Goal: Transaction & Acquisition: Purchase product/service

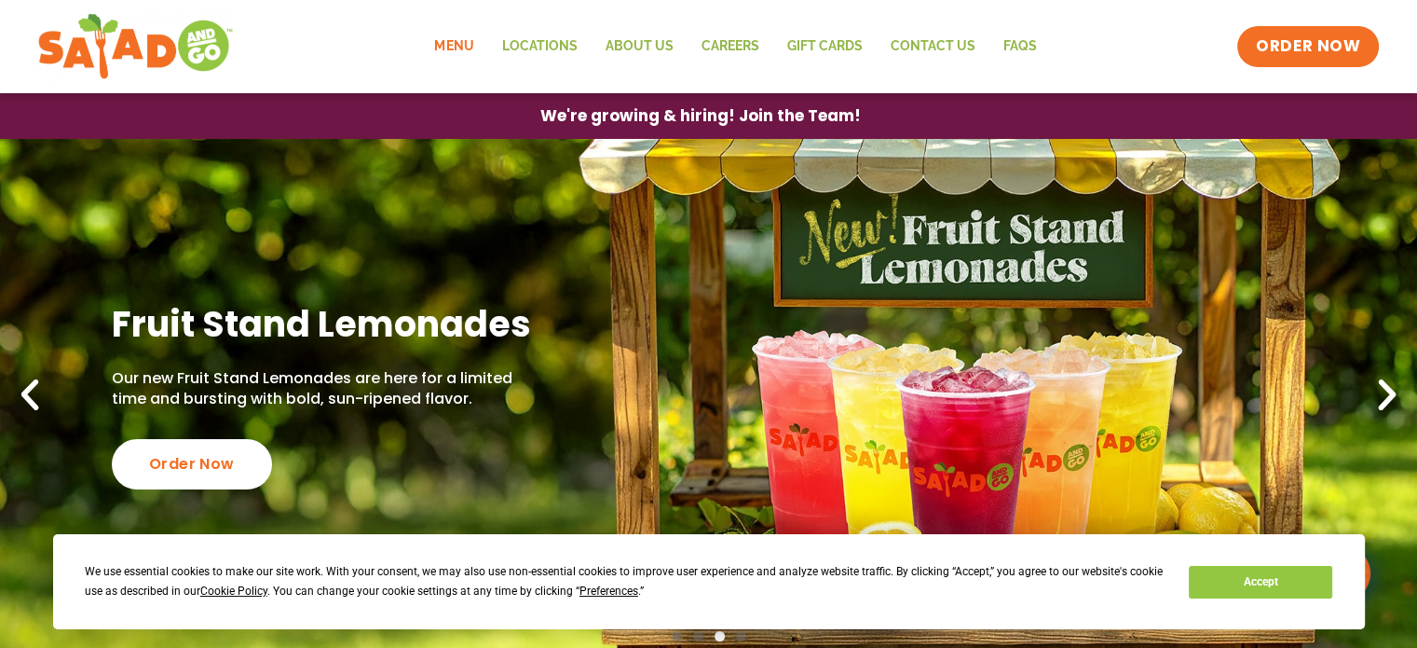
click at [439, 43] on link "Menu" at bounding box center [453, 46] width 67 height 43
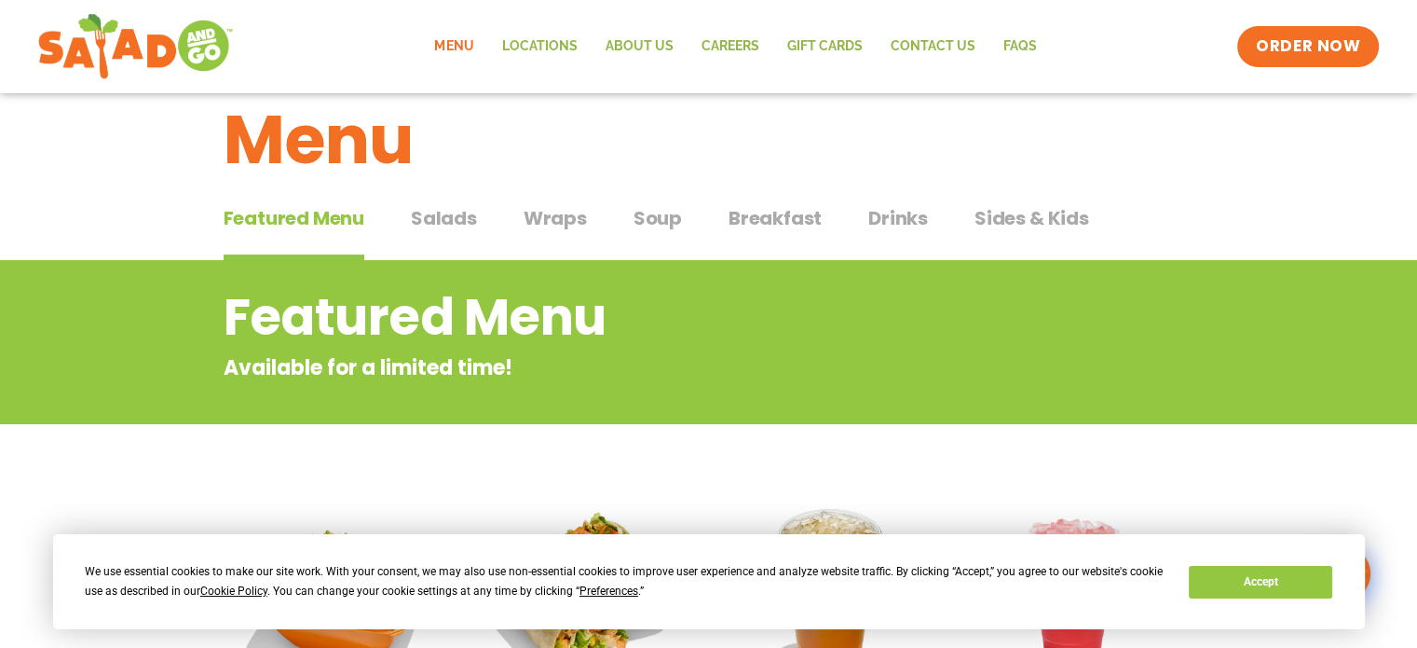
scroll to position [9, 0]
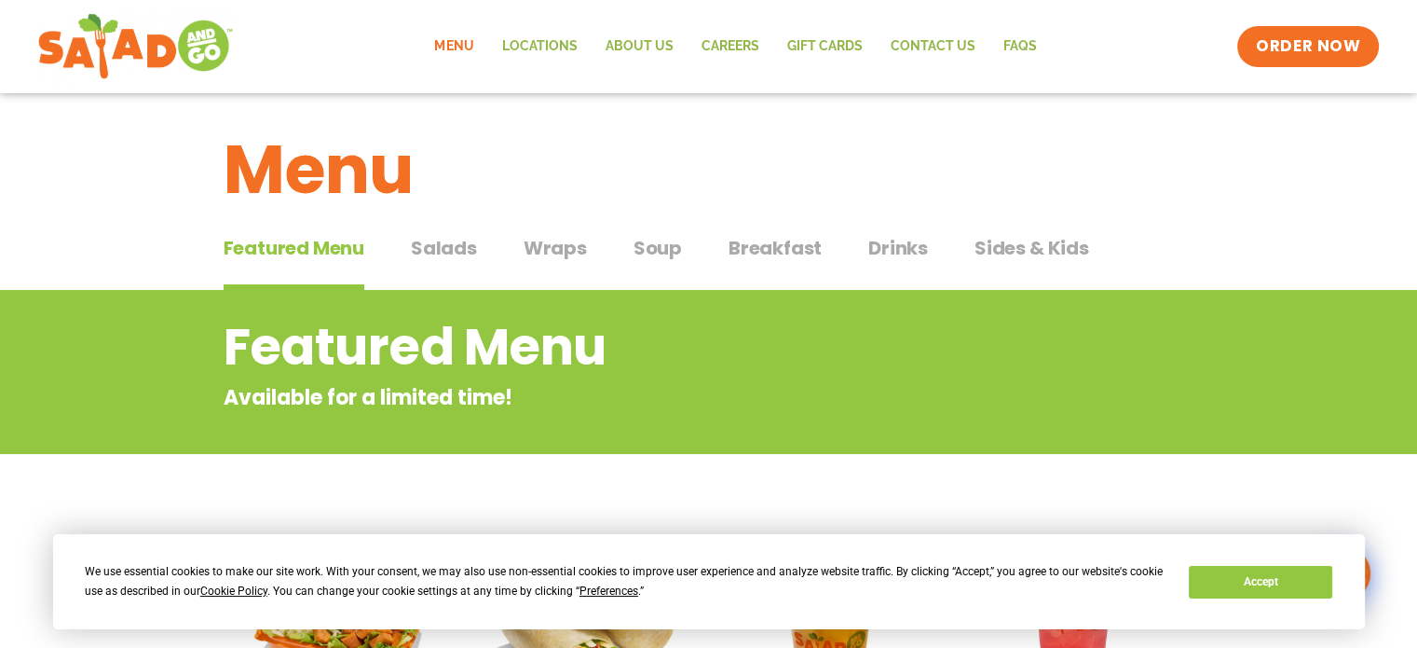
click at [447, 243] on span "Salads" at bounding box center [444, 248] width 66 height 28
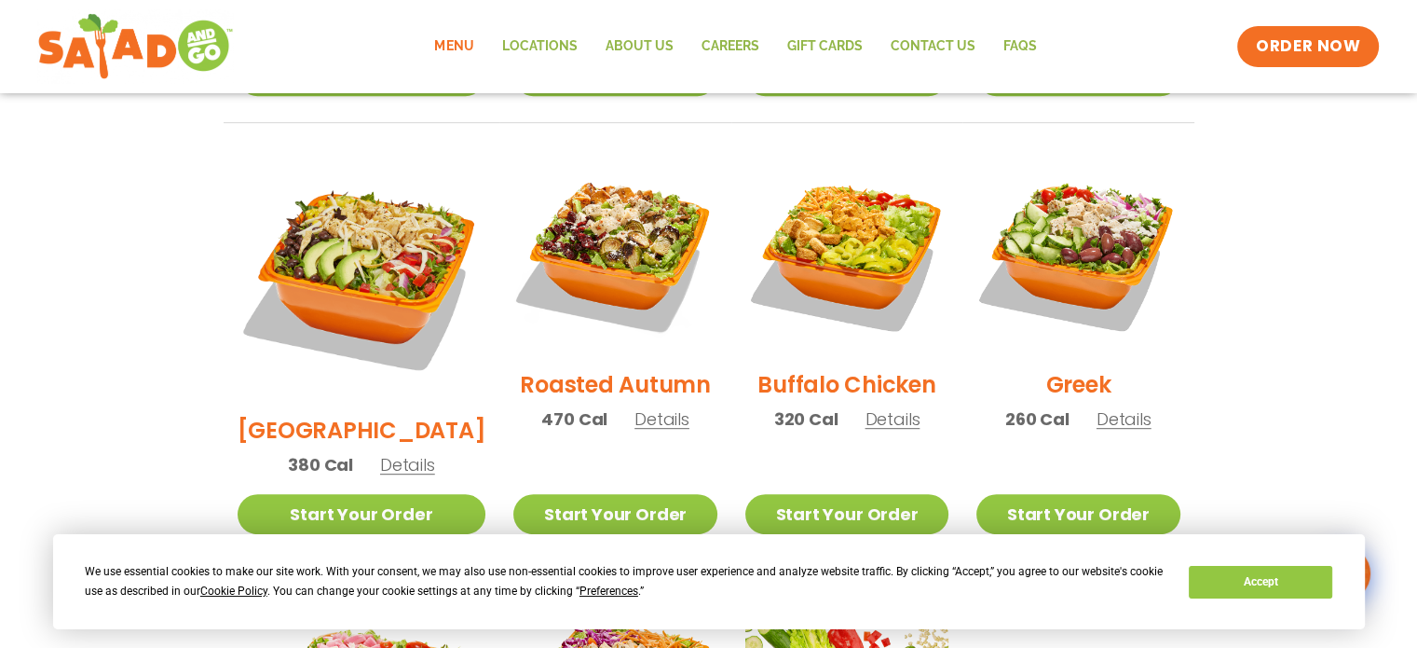
scroll to position [943, 0]
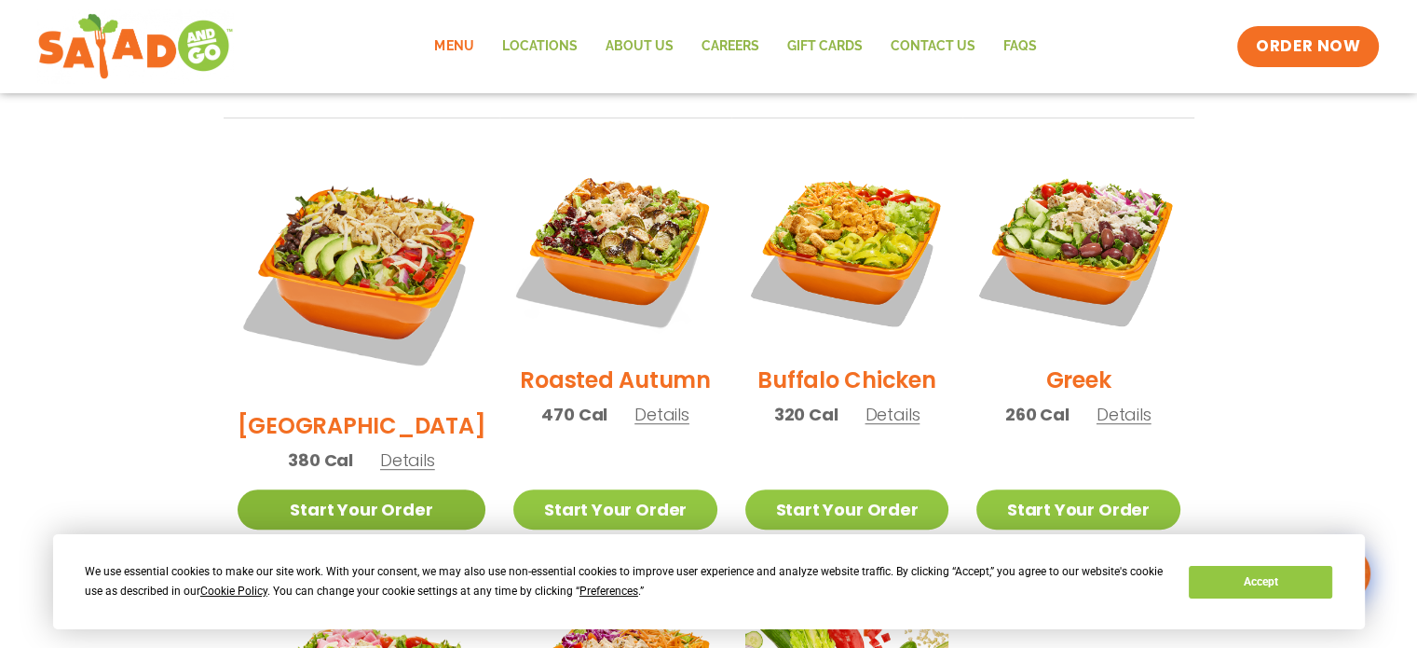
click at [395, 489] on link "Start Your Order" at bounding box center [362, 509] width 249 height 40
